Goal: Navigation & Orientation: Go to known website

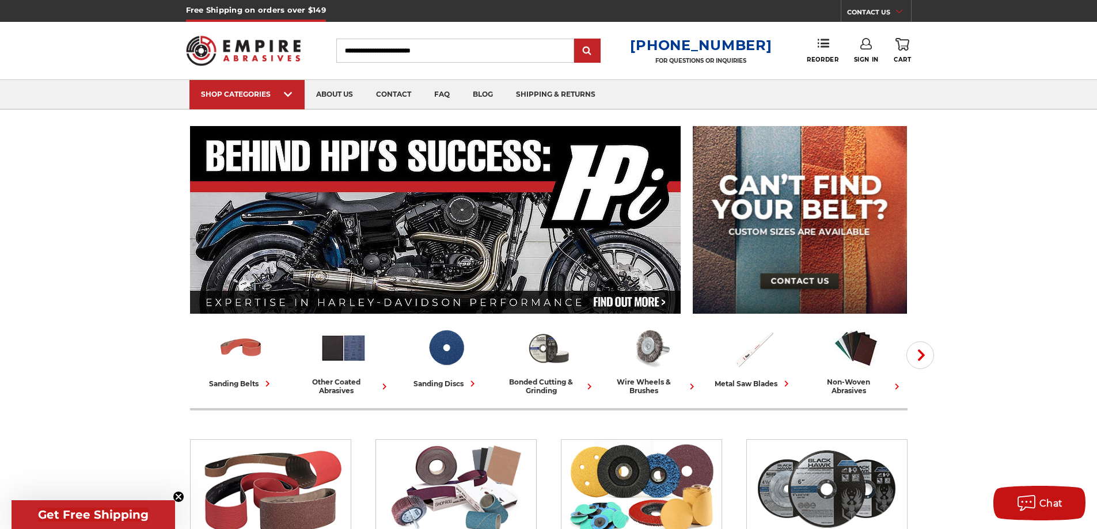
click at [276, 48] on img at bounding box center [243, 50] width 115 height 45
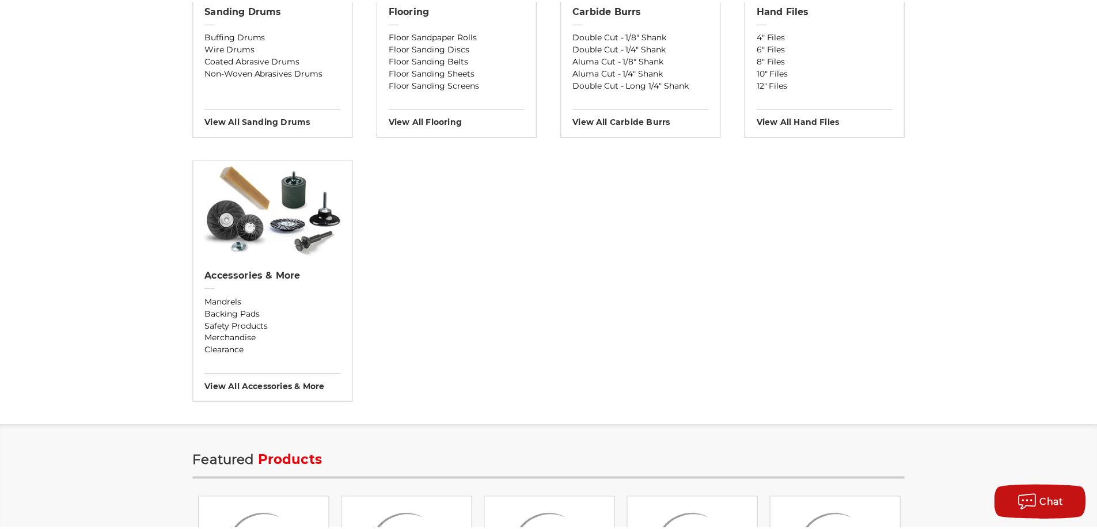
scroll to position [1136, 0]
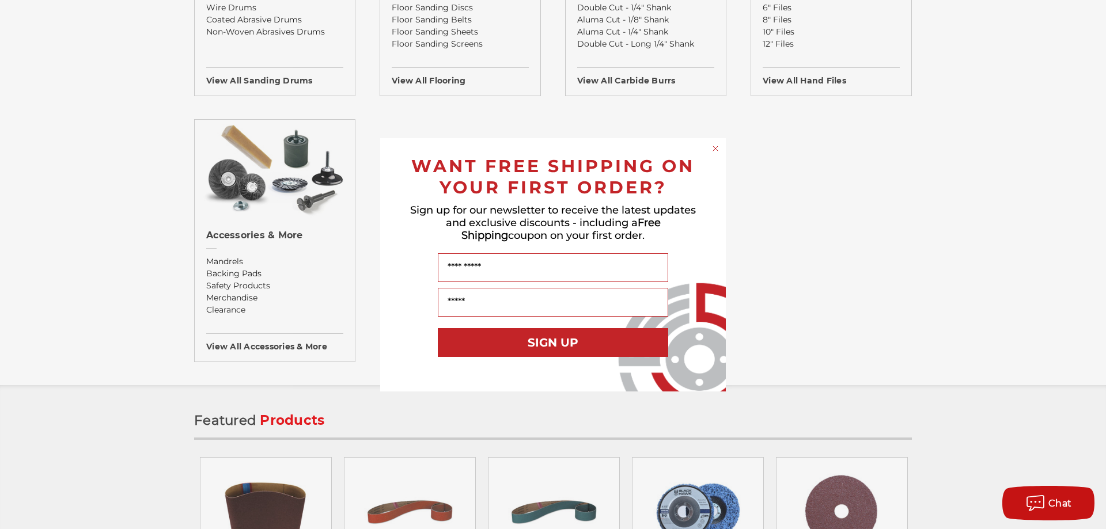
drag, startPoint x: 1101, startPoint y: 62, endPoint x: 1101, endPoint y: 317, distance: 255.2
click at [1097, 334] on html "Free Shipping on orders over $149 CONTACT US Monday - Friday (excluding holiday…" at bounding box center [553, 347] width 1106 height 2966
click at [1094, 225] on div "Close dialog WANT FREE SHIPPING ON YOUR FIRST ORDER? Sign up for our newsletter…" at bounding box center [553, 264] width 1106 height 529
click at [1097, 189] on div "Close dialog WANT FREE SHIPPING ON YOUR FIRST ORDER? Sign up for our newsletter…" at bounding box center [553, 264] width 1106 height 529
drag, startPoint x: 1102, startPoint y: 179, endPoint x: 1104, endPoint y: 170, distance: 9.5
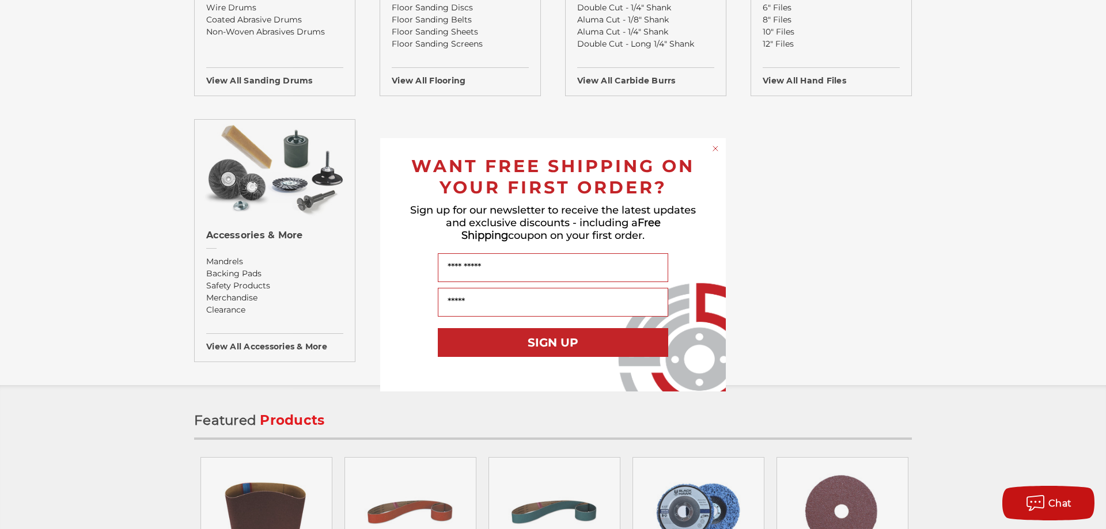
click at [1097, 176] on div "Close dialog WANT FREE SHIPPING ON YOUR FIRST ORDER? Sign up for our newsletter…" at bounding box center [553, 264] width 1106 height 529
click at [711, 147] on circle "Close dialog" at bounding box center [715, 148] width 11 height 11
